Goal: Navigation & Orientation: Find specific page/section

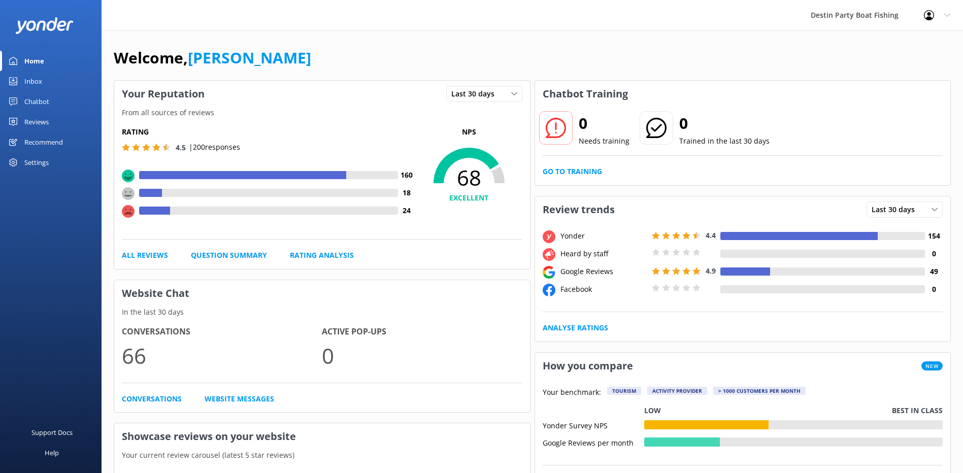
click at [31, 82] on div "Inbox" at bounding box center [33, 81] width 18 height 20
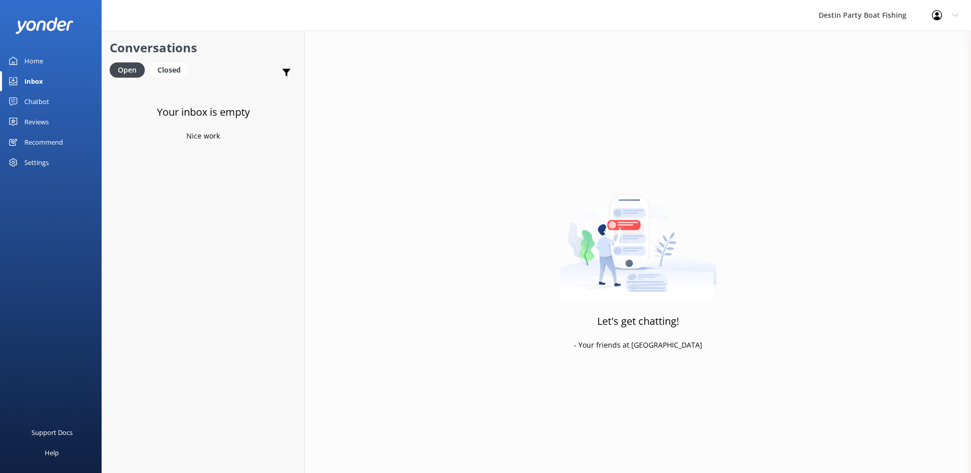
click at [35, 124] on div "Reviews" at bounding box center [36, 122] width 24 height 20
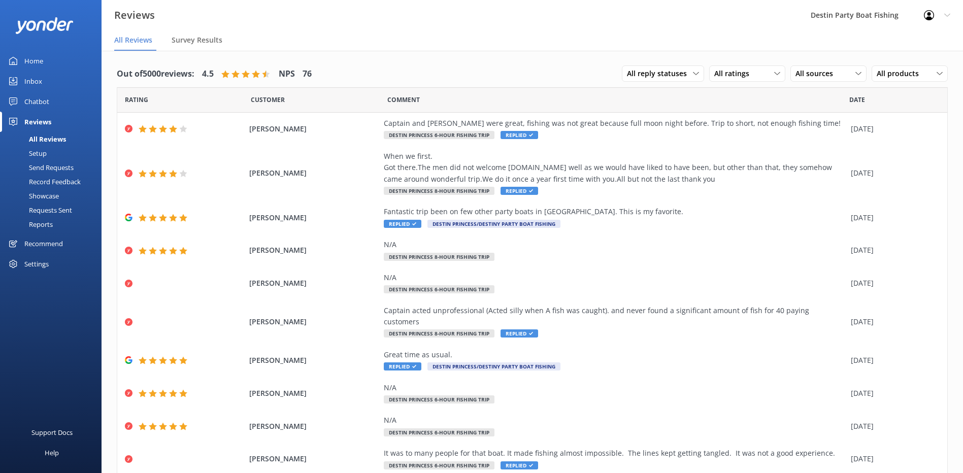
click at [427, 80] on div "Out of 5000 reviews: 4.5 NPS 76 All reply statuses All reply statuses Needs a r…" at bounding box center [532, 74] width 831 height 26
click at [30, 67] on div "Home" at bounding box center [33, 61] width 19 height 20
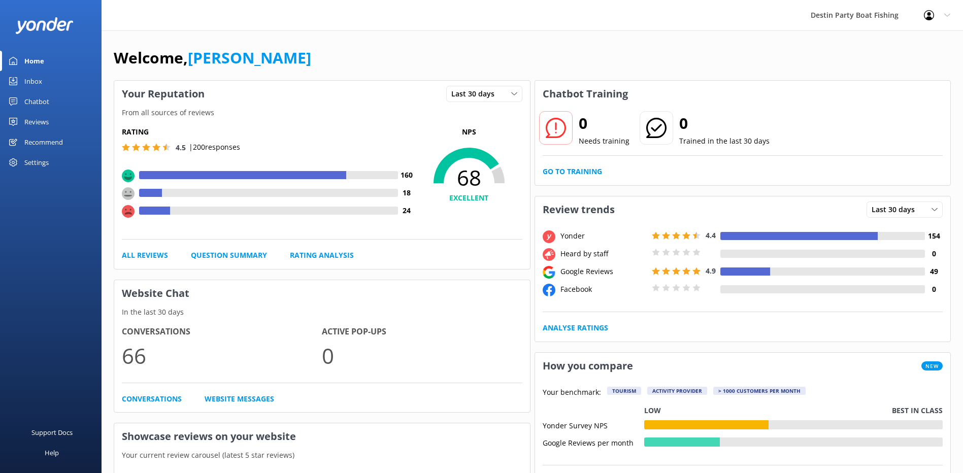
click at [955, 20] on div "Profile Settings Logout" at bounding box center [938, 15] width 52 height 30
click at [882, 72] on link "Logout" at bounding box center [913, 68] width 102 height 25
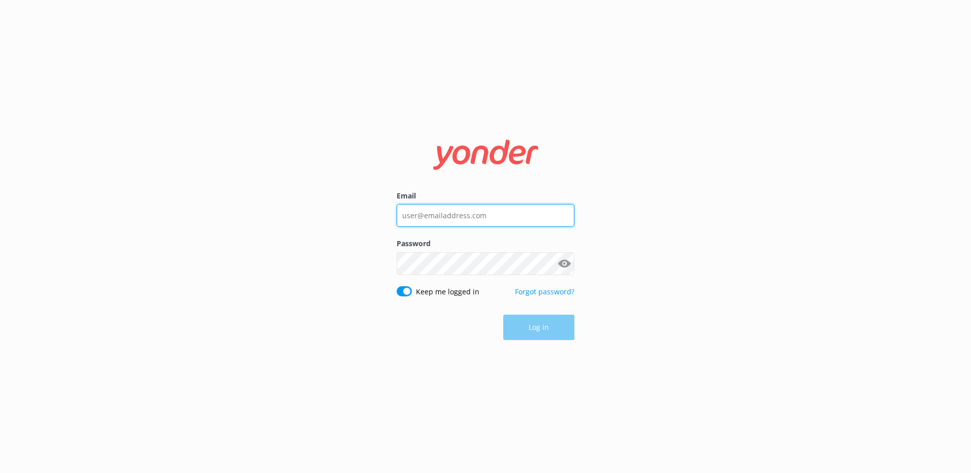
type input "[EMAIL_ADDRESS][DOMAIN_NAME]"
